Goal: Information Seeking & Learning: Learn about a topic

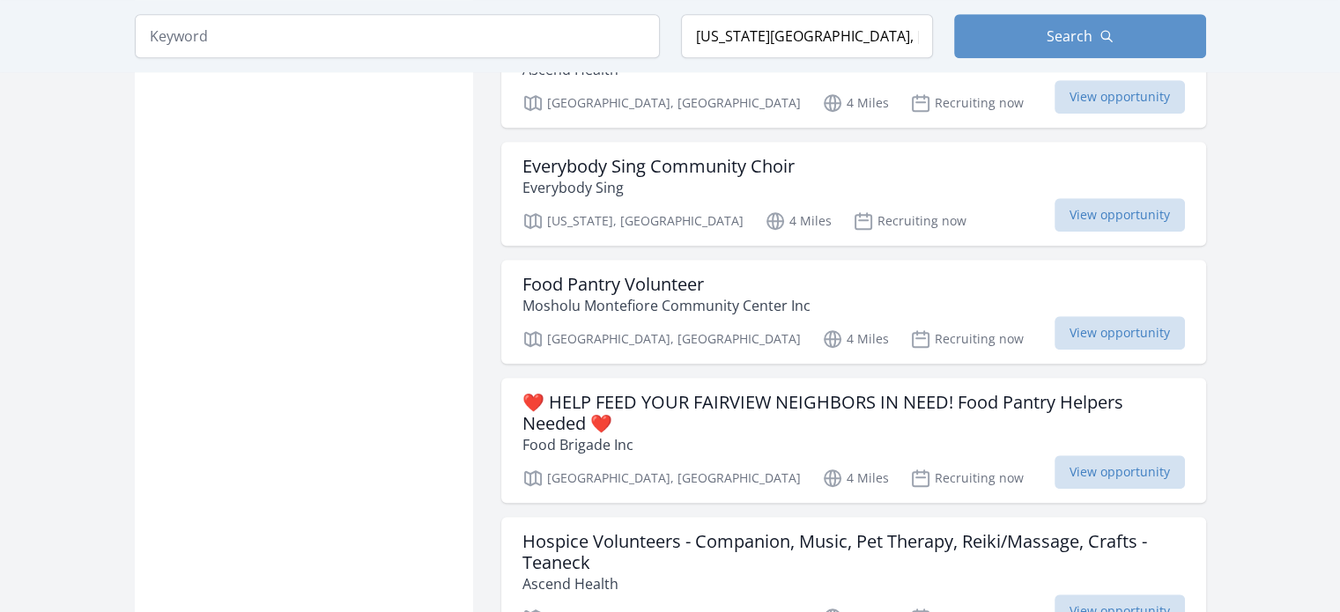
scroll to position [1331, 0]
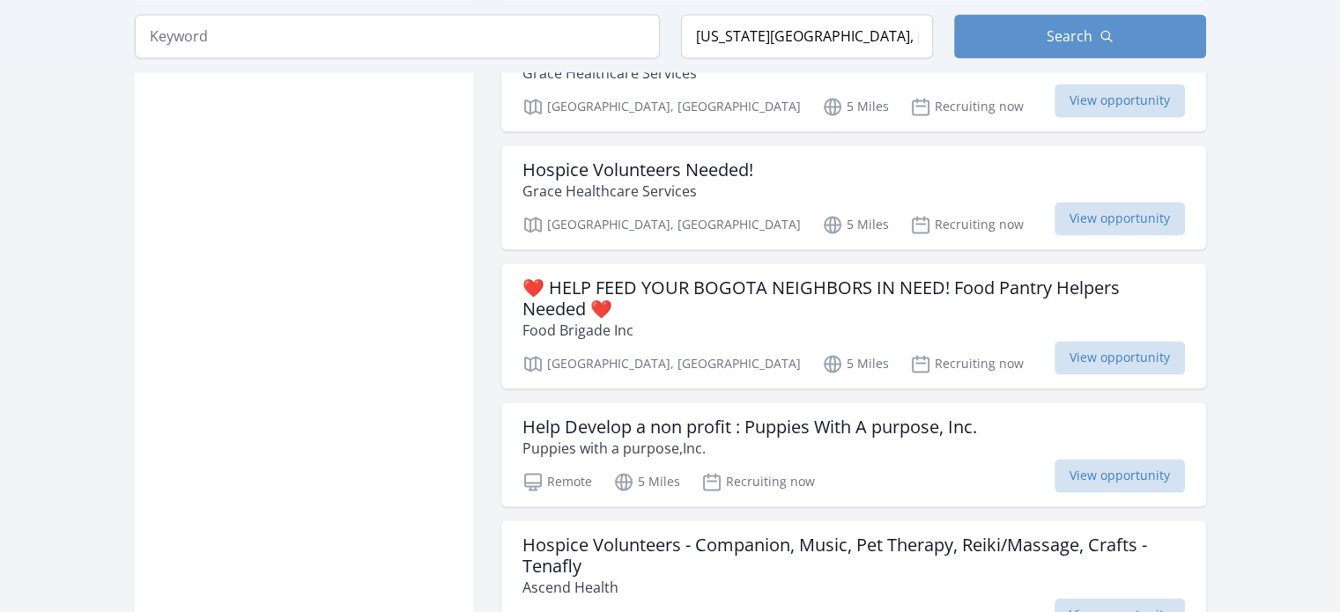
scroll to position [2523, 0]
click at [1109, 458] on span "View opportunity" at bounding box center [1120, 474] width 130 height 33
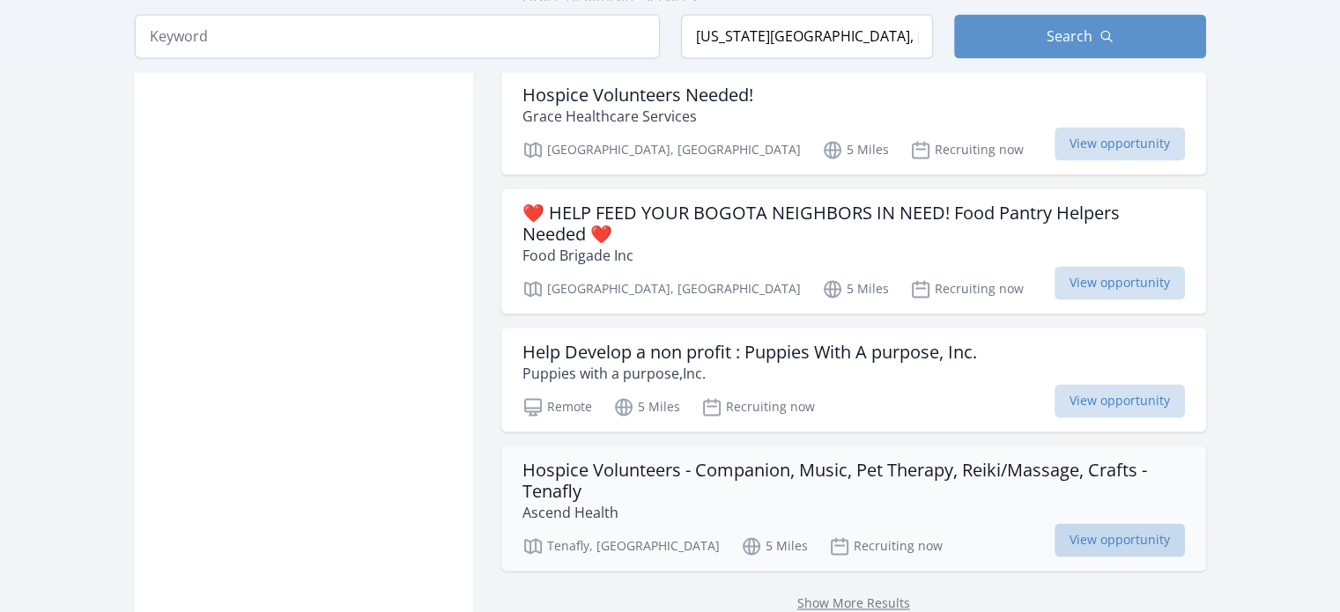
scroll to position [2718, 0]
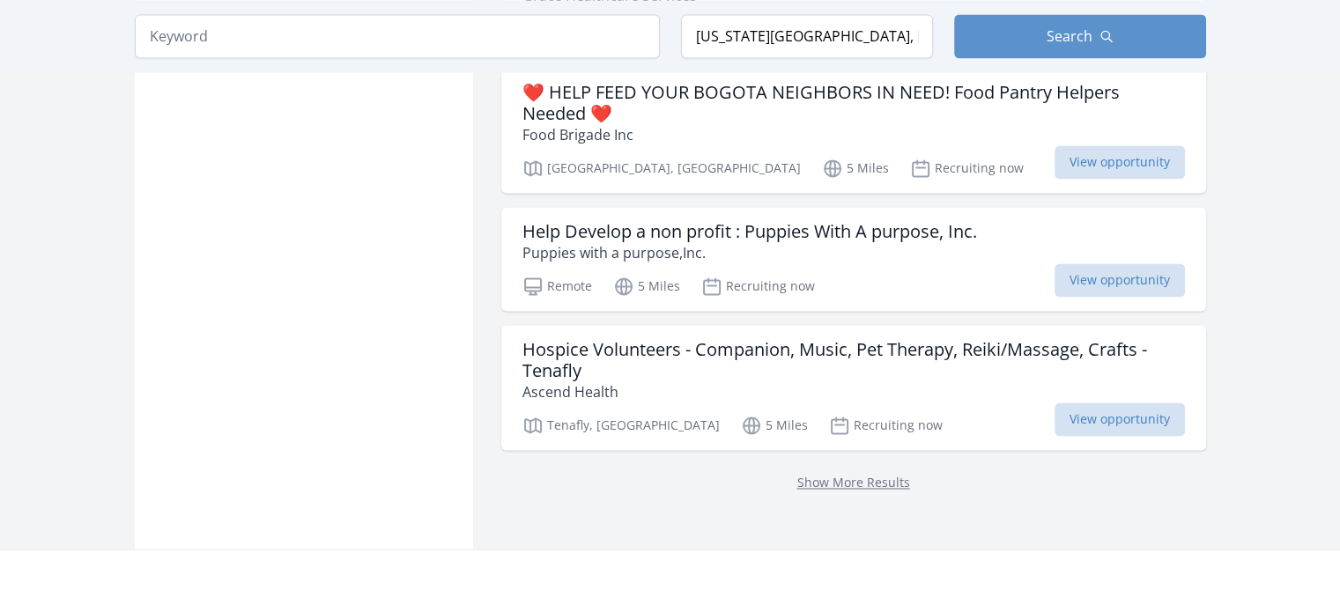
click at [837, 471] on p "Show More Results" at bounding box center [854, 481] width 663 height 21
click at [843, 474] on link "Show More Results" at bounding box center [854, 482] width 113 height 17
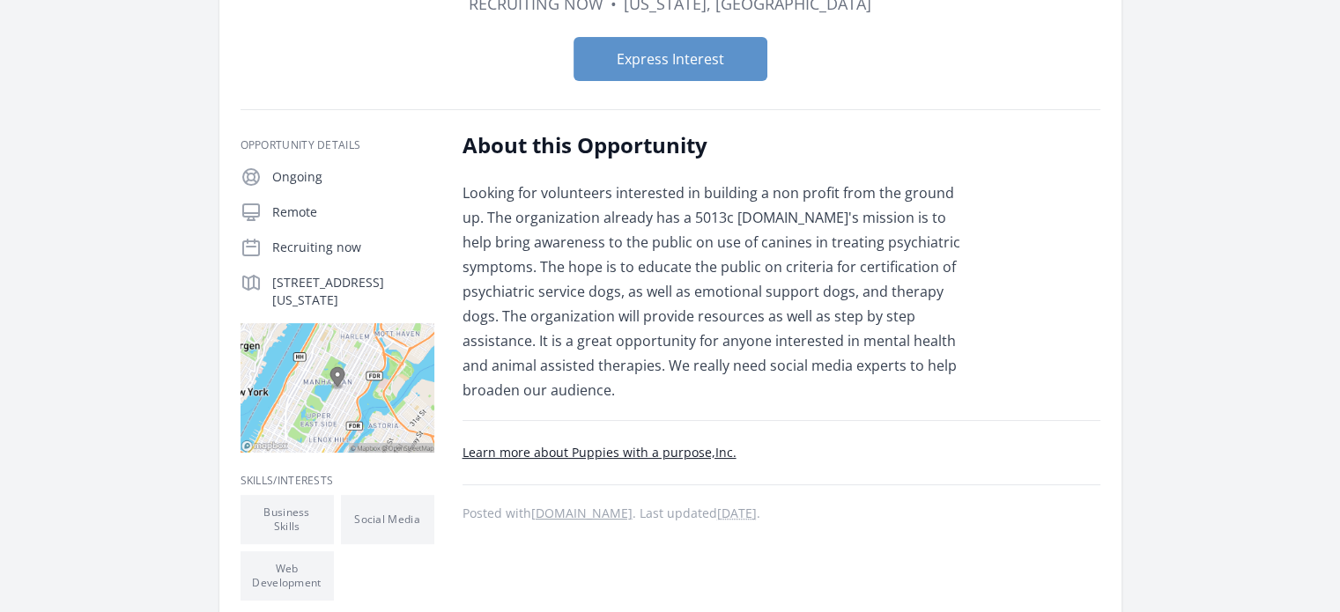
scroll to position [247, 0]
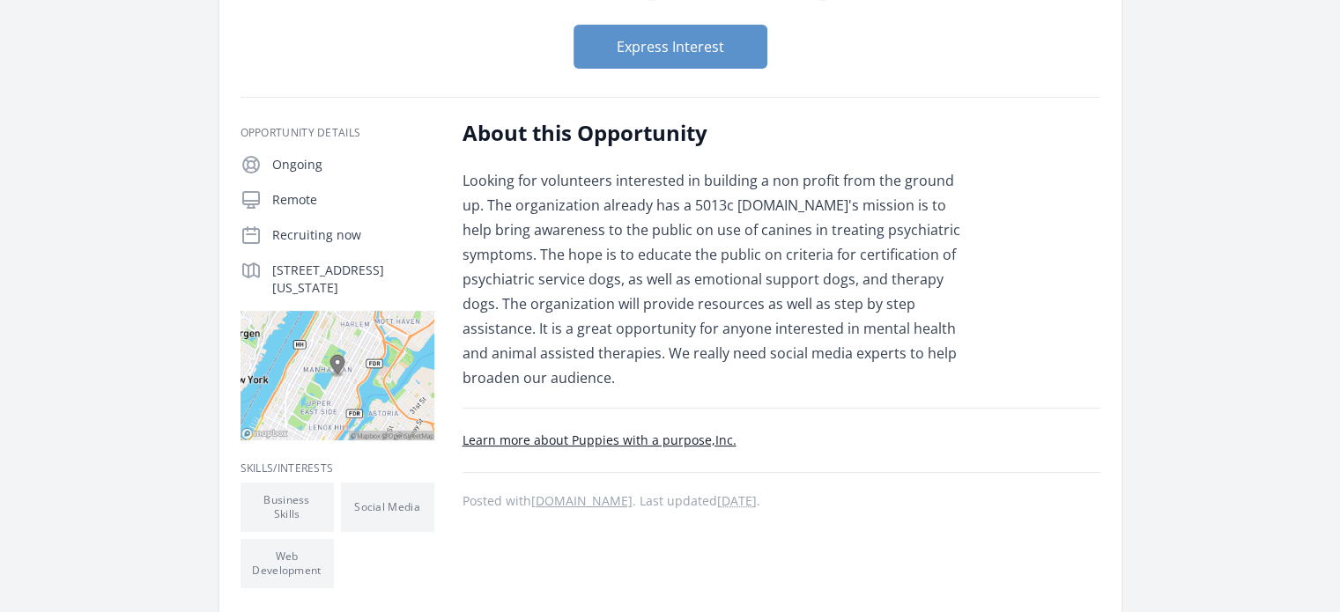
click at [694, 432] on link "Learn more about Puppies with a purpose,Inc." at bounding box center [600, 440] width 274 height 17
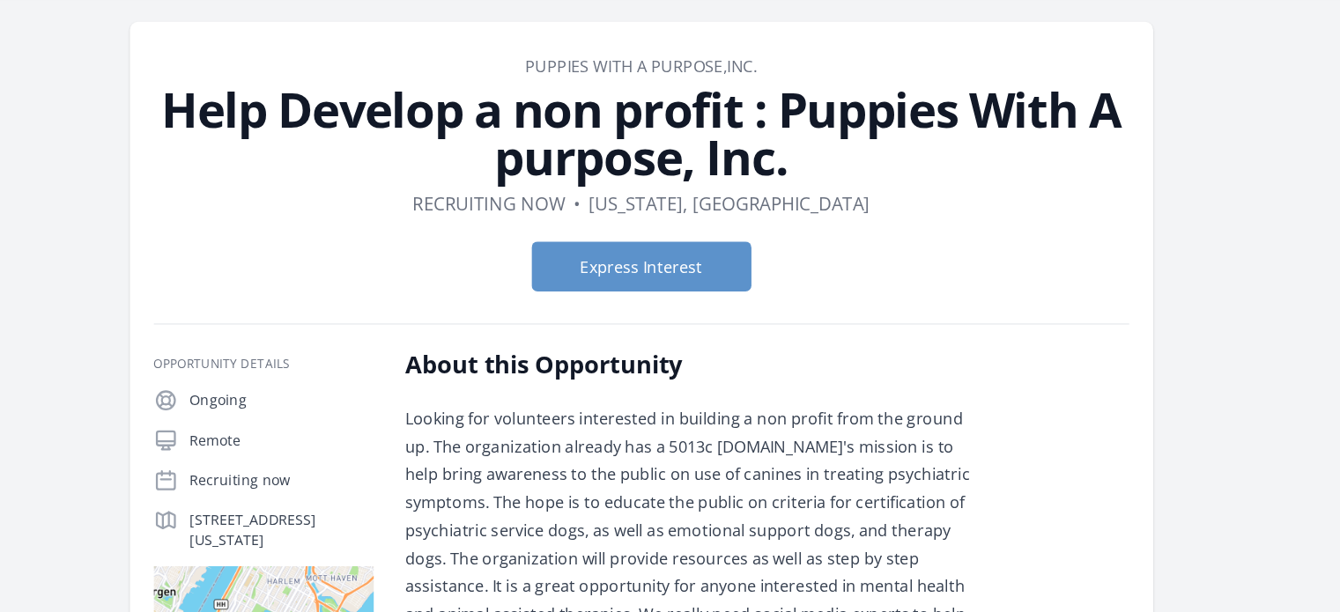
scroll to position [0, 0]
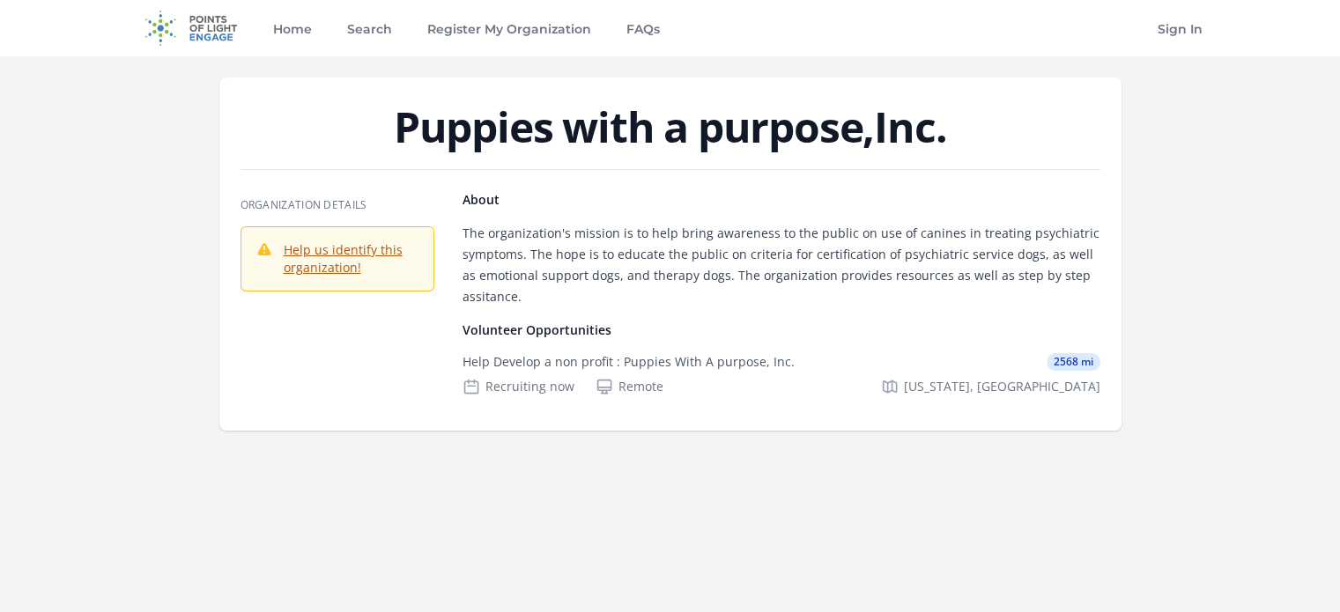
drag, startPoint x: 863, startPoint y: 130, endPoint x: 375, endPoint y: 145, distance: 488.5
click at [375, 145] on h1 "Puppies with a purpose,Inc." at bounding box center [671, 127] width 860 height 42
copy h1 "Puppies with a purpose"
